Goal: Task Accomplishment & Management: Complete application form

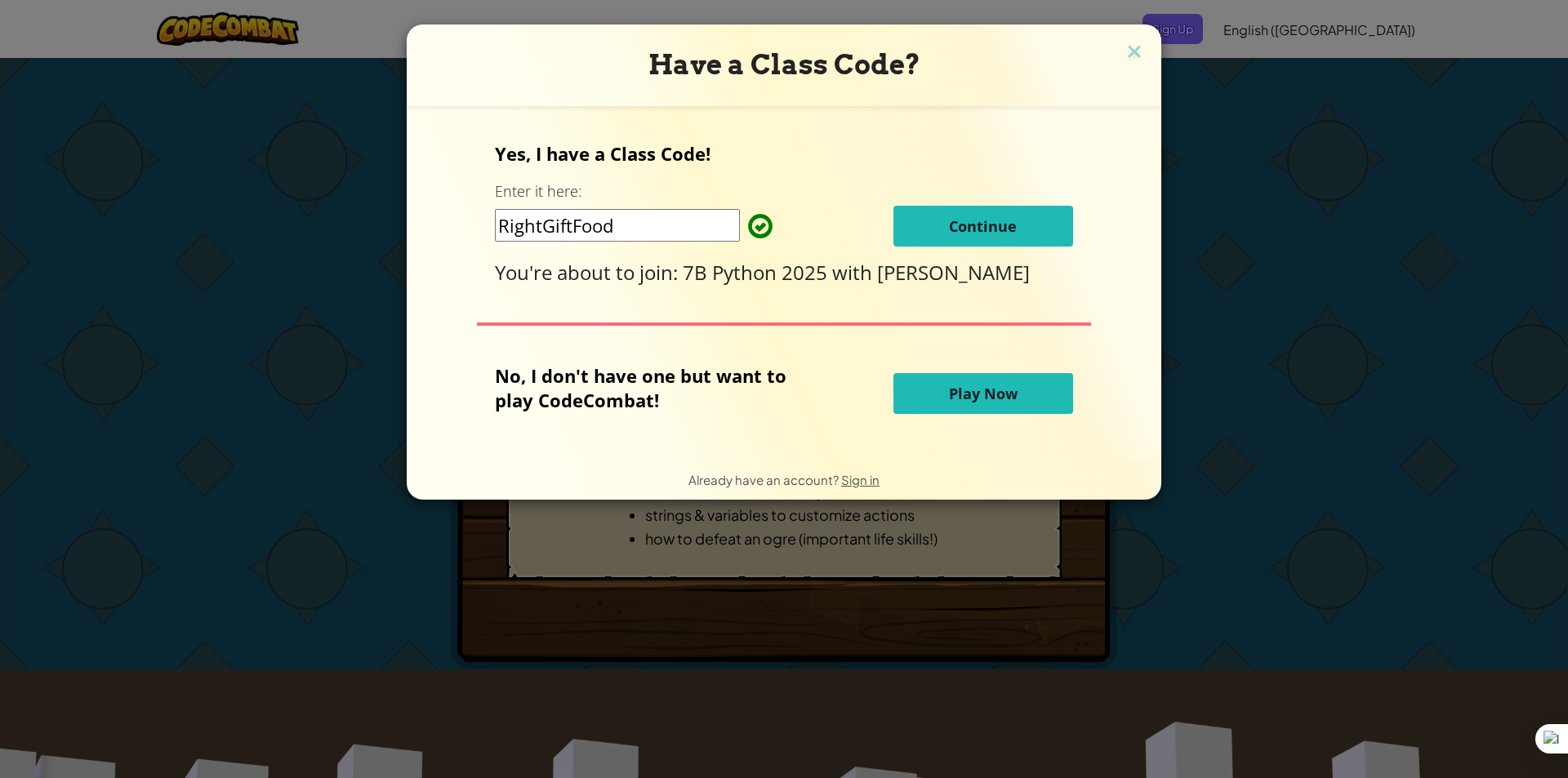
click at [689, 221] on input "RightGiftFood" at bounding box center [618, 225] width 245 height 33
drag, startPoint x: 689, startPoint y: 221, endPoint x: 496, endPoint y: 237, distance: 193.7
click at [496, 237] on div "Yes, I have a Class Code! Enter it here: RightGiftFood Continue You're about to…" at bounding box center [784, 282] width 722 height 320
click at [933, 221] on button "Continue" at bounding box center [983, 226] width 179 height 41
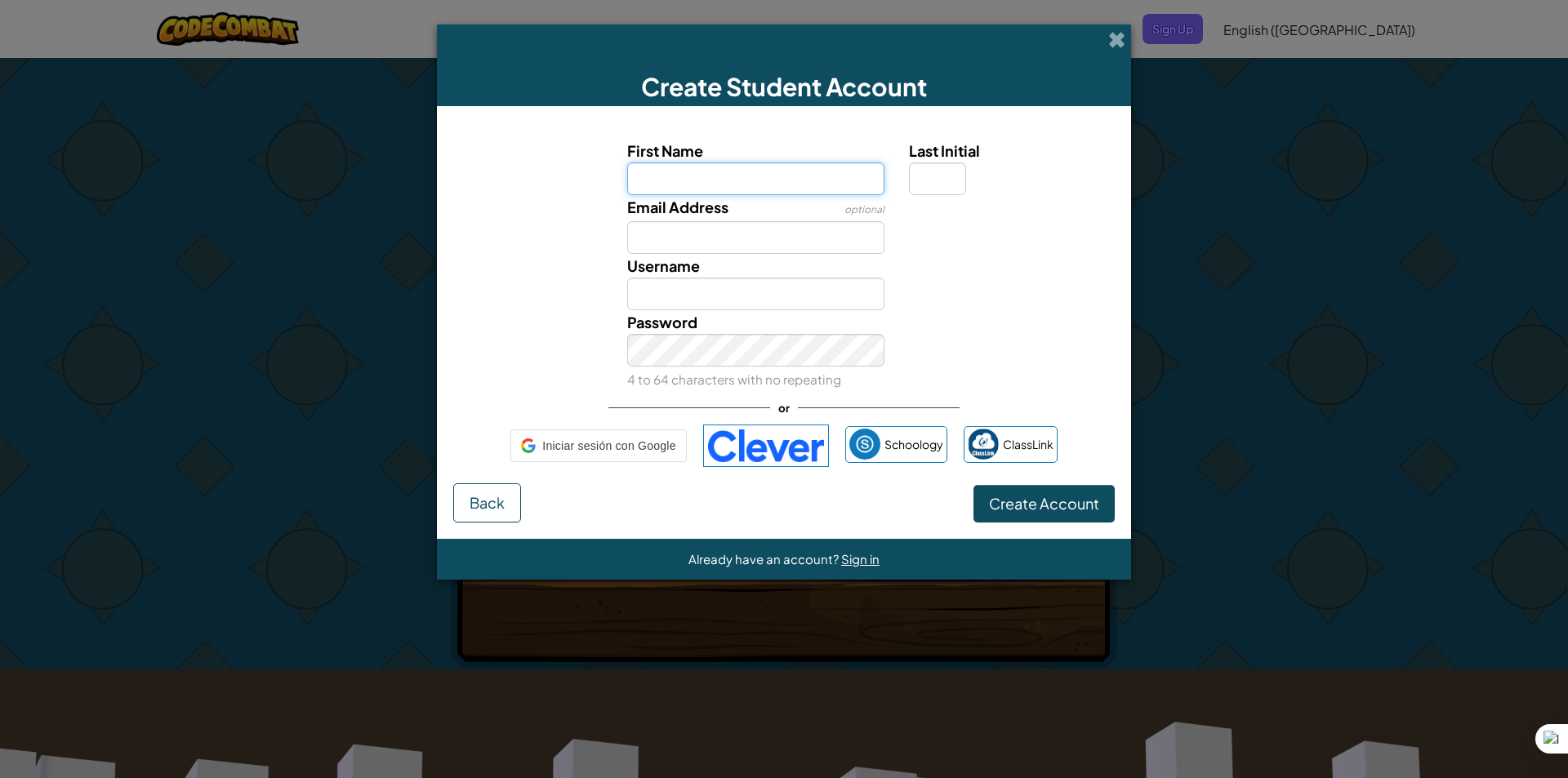
click at [775, 184] on input "First Name" at bounding box center [756, 178] width 258 height 33
type input "[PERSON_NAME]"
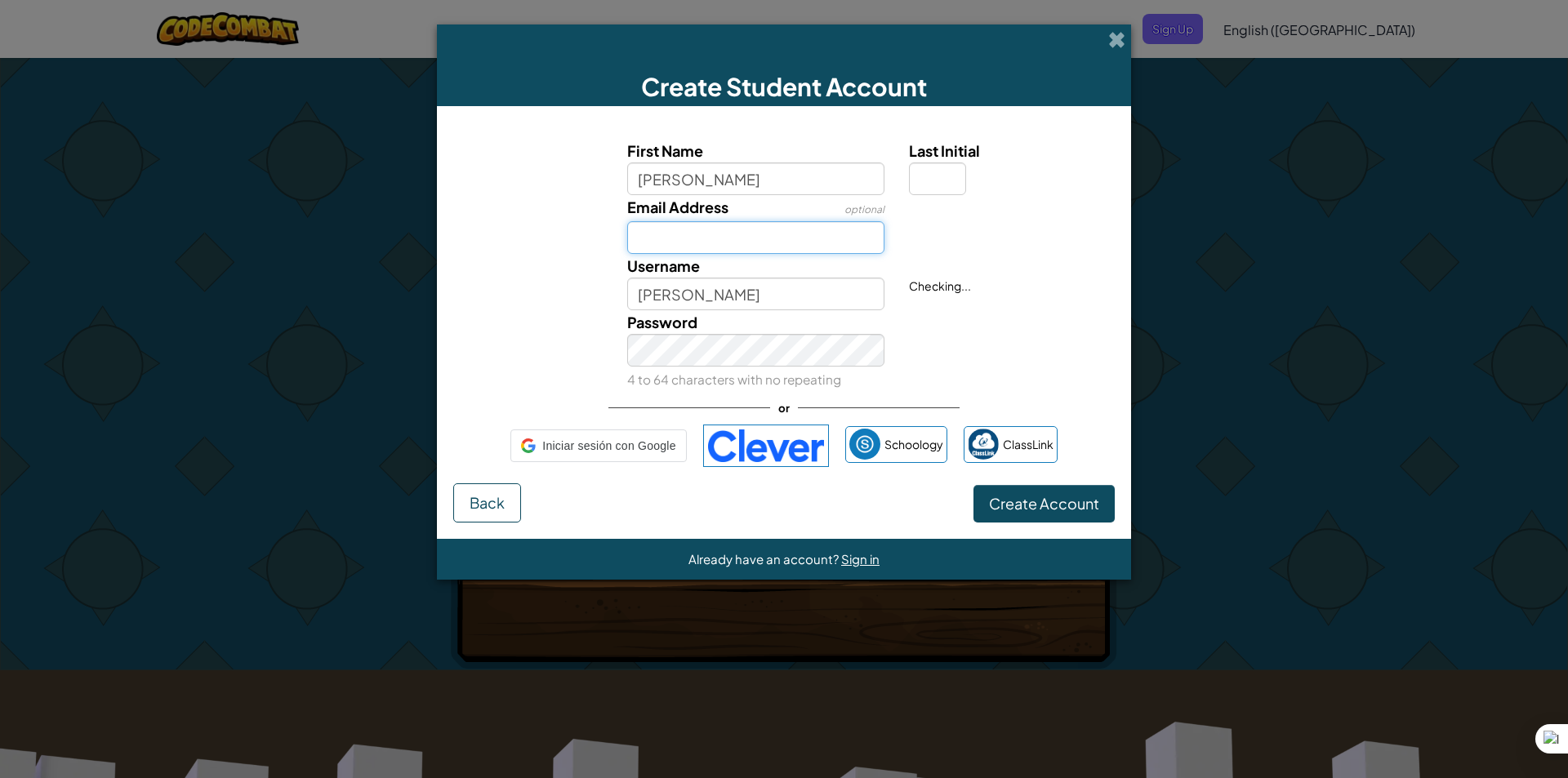
click at [677, 227] on input "Email Address" at bounding box center [756, 238] width 258 height 33
type input "[PERSON_NAME][EMAIL_ADDRESS][PERSON_NAME][PERSON_NAME][DOMAIN_NAME]"
click at [801, 310] on input "[PERSON_NAME]" at bounding box center [756, 293] width 258 height 33
type input "[PERSON_NAME]"
click at [1028, 507] on span "Create Account" at bounding box center [1044, 503] width 110 height 19
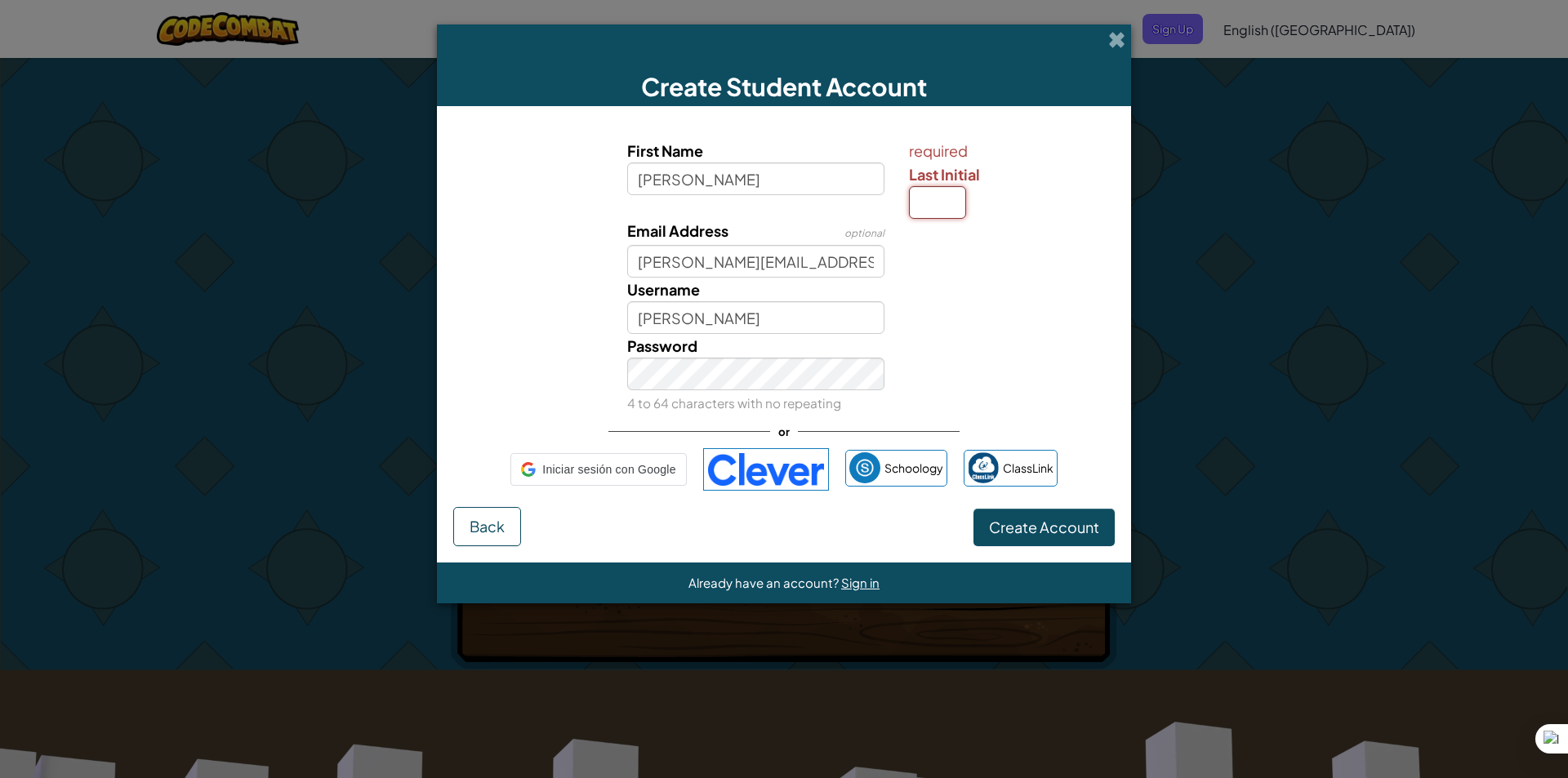
click at [952, 217] on input "Last Initial" at bounding box center [938, 202] width 58 height 33
type input "G"
type input "EmmanuelG"
click at [935, 201] on input "G" at bounding box center [938, 202] width 58 height 33
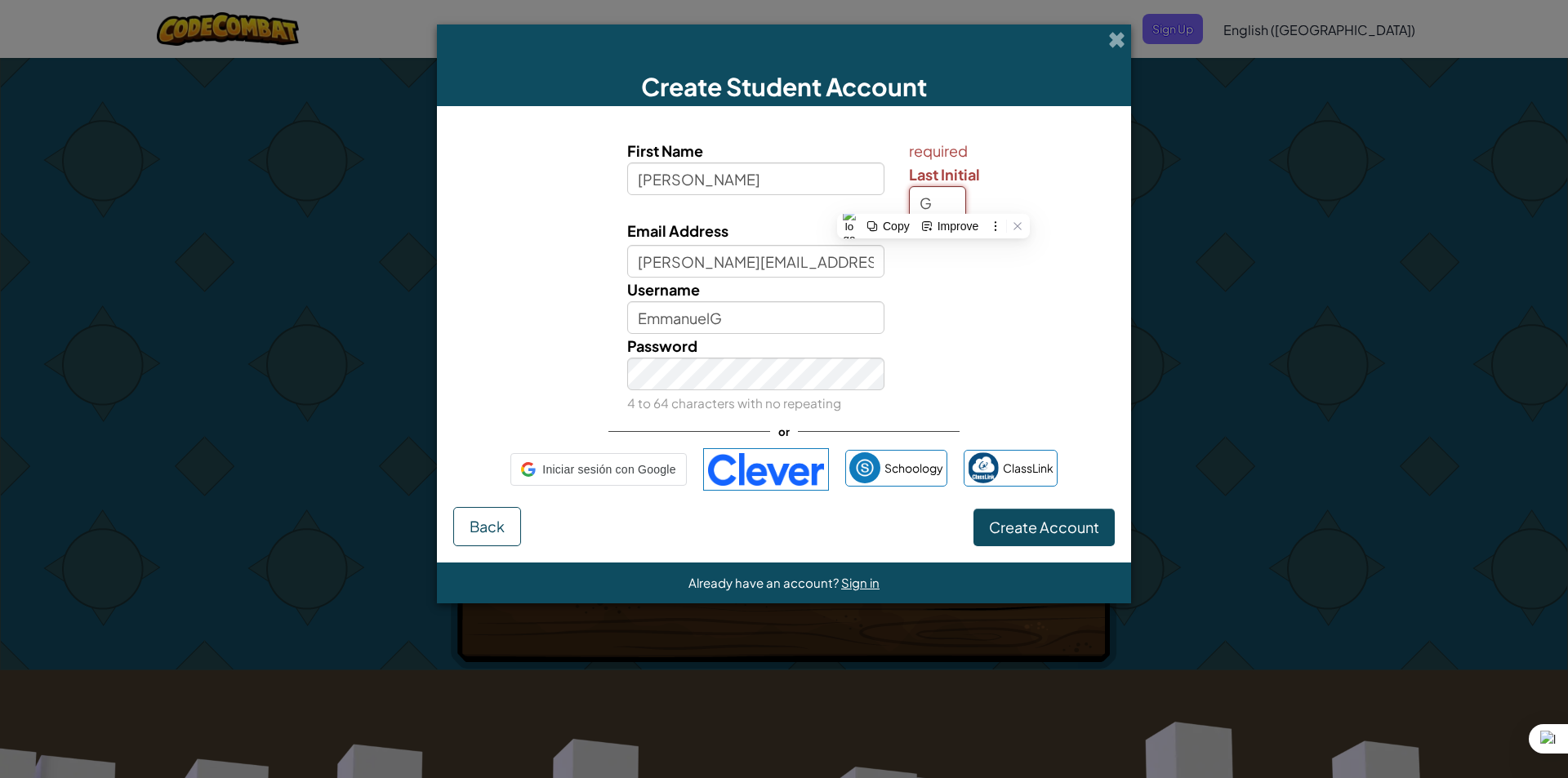
click at [938, 192] on input "G" at bounding box center [938, 202] width 58 height 33
click at [942, 205] on input "G" at bounding box center [938, 202] width 58 height 33
click at [926, 203] on input "G" at bounding box center [938, 202] width 58 height 33
click at [933, 208] on input "G" at bounding box center [938, 202] width 58 height 33
type input "l"
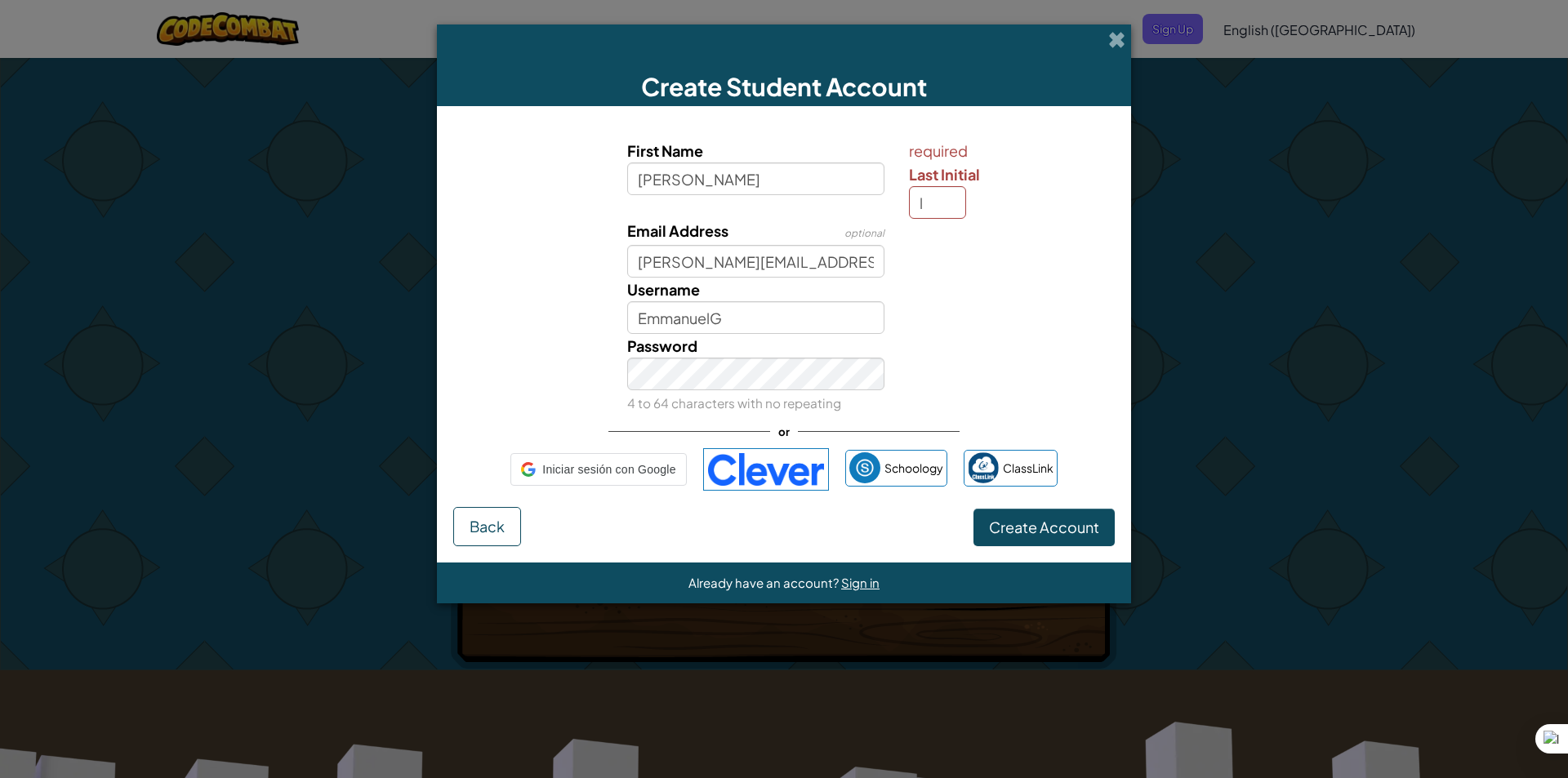
type input "EmmanuelL"
click at [1125, 41] on div "Create Student Account" at bounding box center [784, 65] width 695 height 82
click at [1090, 36] on div "Create Student Account" at bounding box center [784, 65] width 695 height 82
click at [1132, 41] on div "Create Student Account First Name [PERSON_NAME] required Last Initial l Email A…" at bounding box center [784, 389] width 1568 height 778
click at [1117, 44] on span at bounding box center [1117, 40] width 17 height 17
